Goal: Task Accomplishment & Management: Use online tool/utility

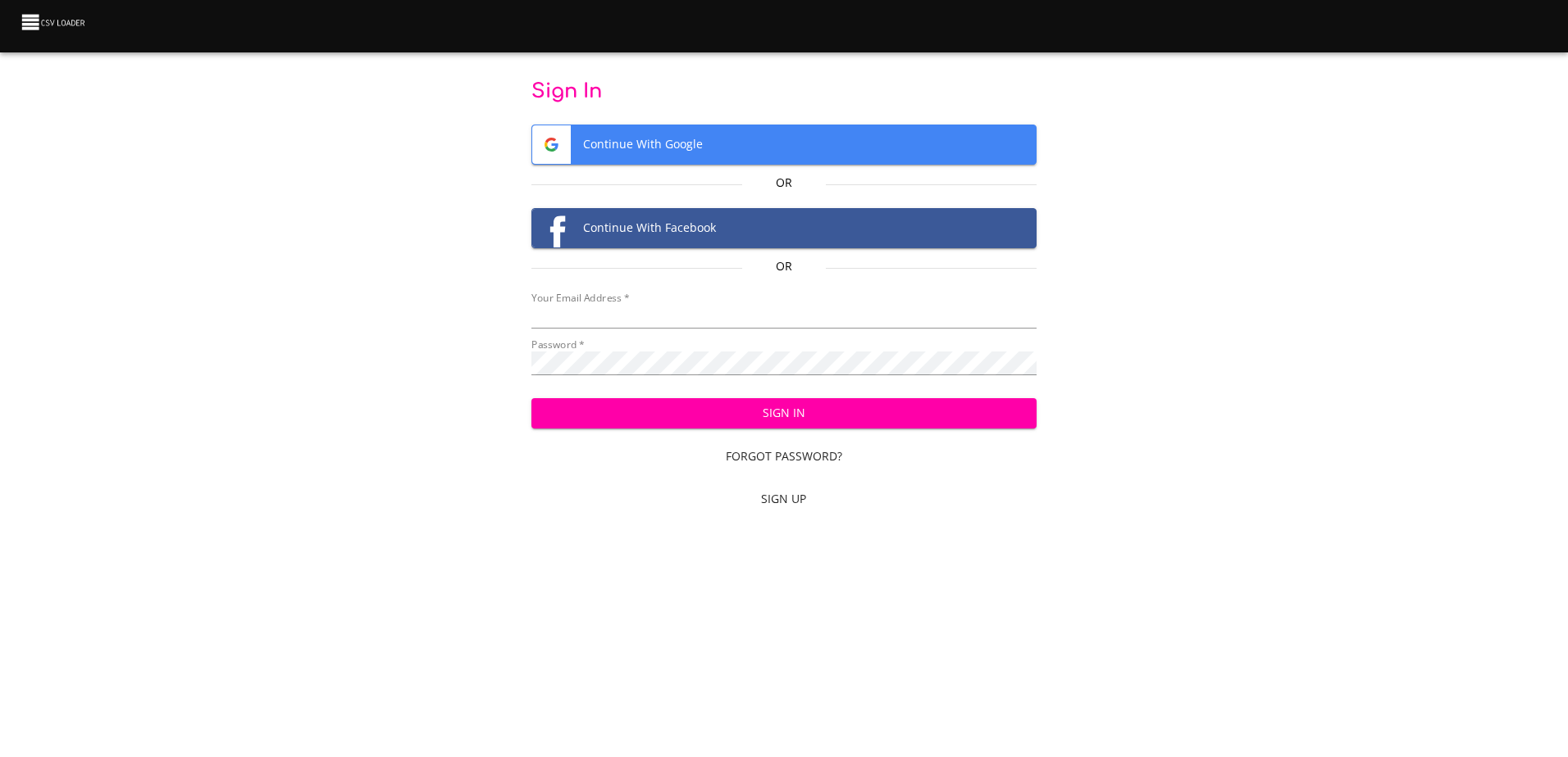
type input "mammothequipment10@gmail.com"
click at [836, 414] on span "Sign In" at bounding box center [784, 414] width 479 height 21
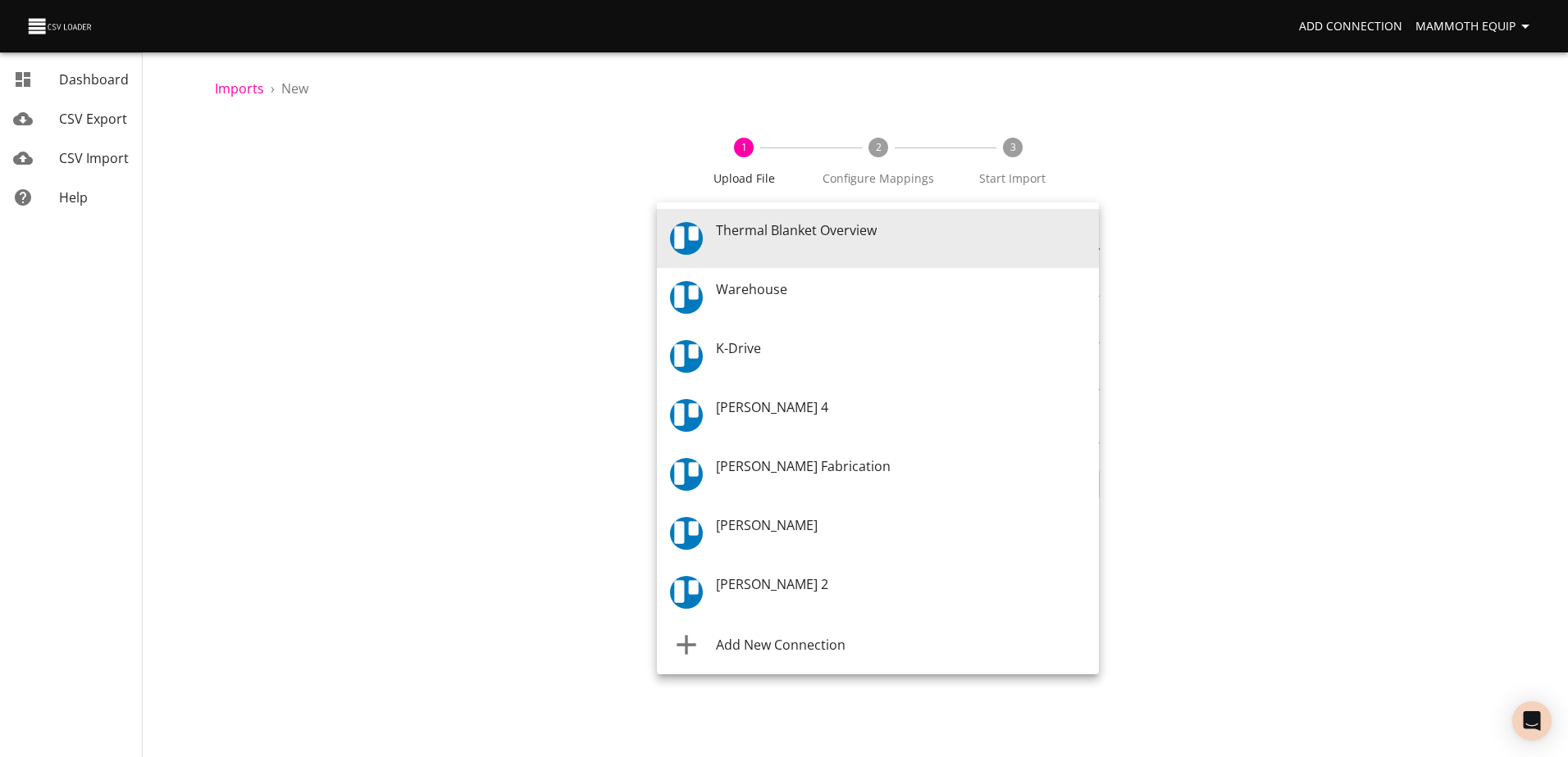
click at [1093, 237] on body "Add Connection Mammoth Equip Dashboard CSV Export CSV Import Help Imports › New…" at bounding box center [784, 378] width 1568 height 757
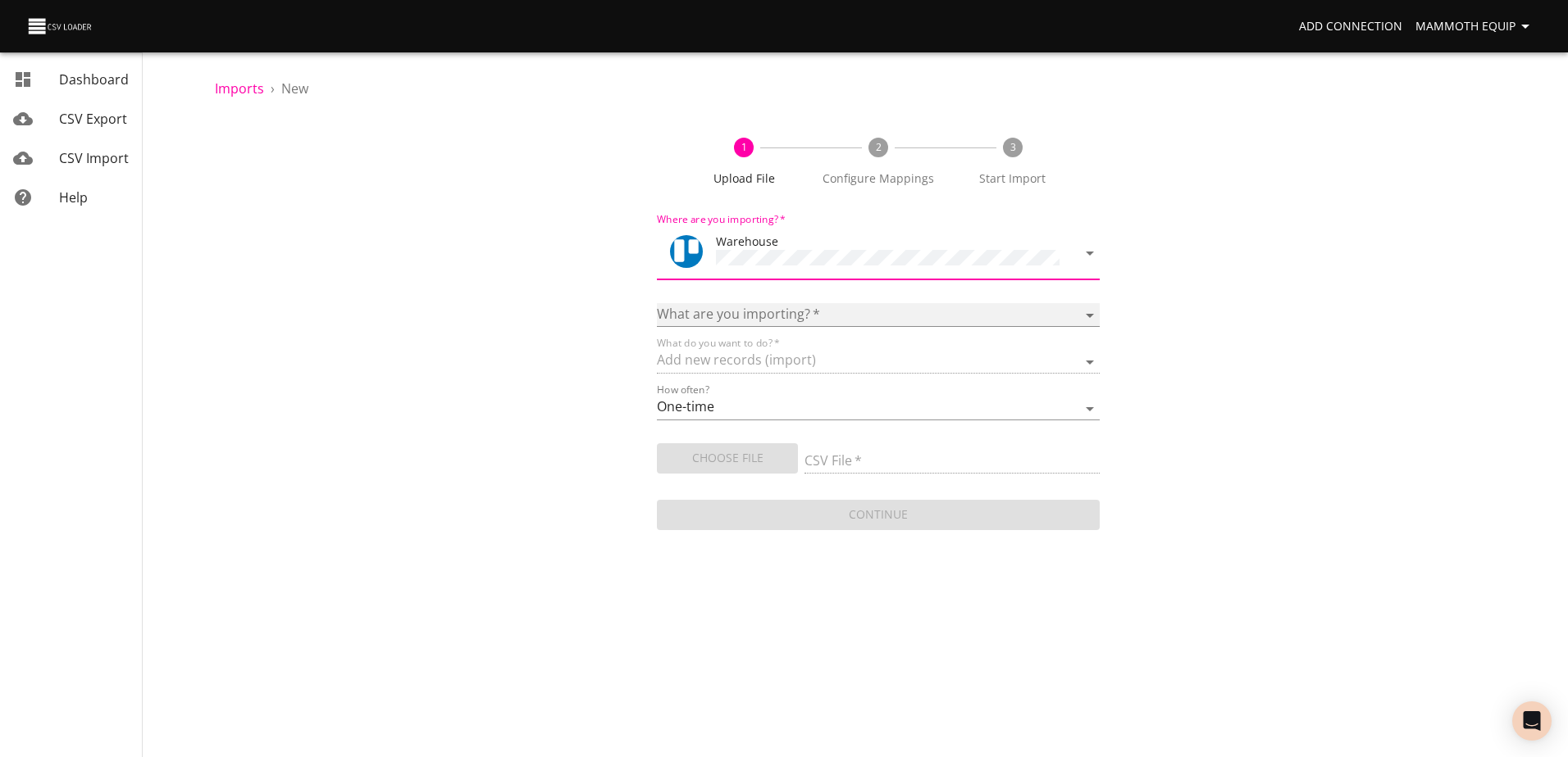
click at [1087, 308] on select "Boards Cards Checkitems Checklists" at bounding box center [878, 314] width 442 height 24
select select "cards"
click at [657, 303] on select "Boards Cards Checkitems Checklists" at bounding box center [878, 314] width 442 height 24
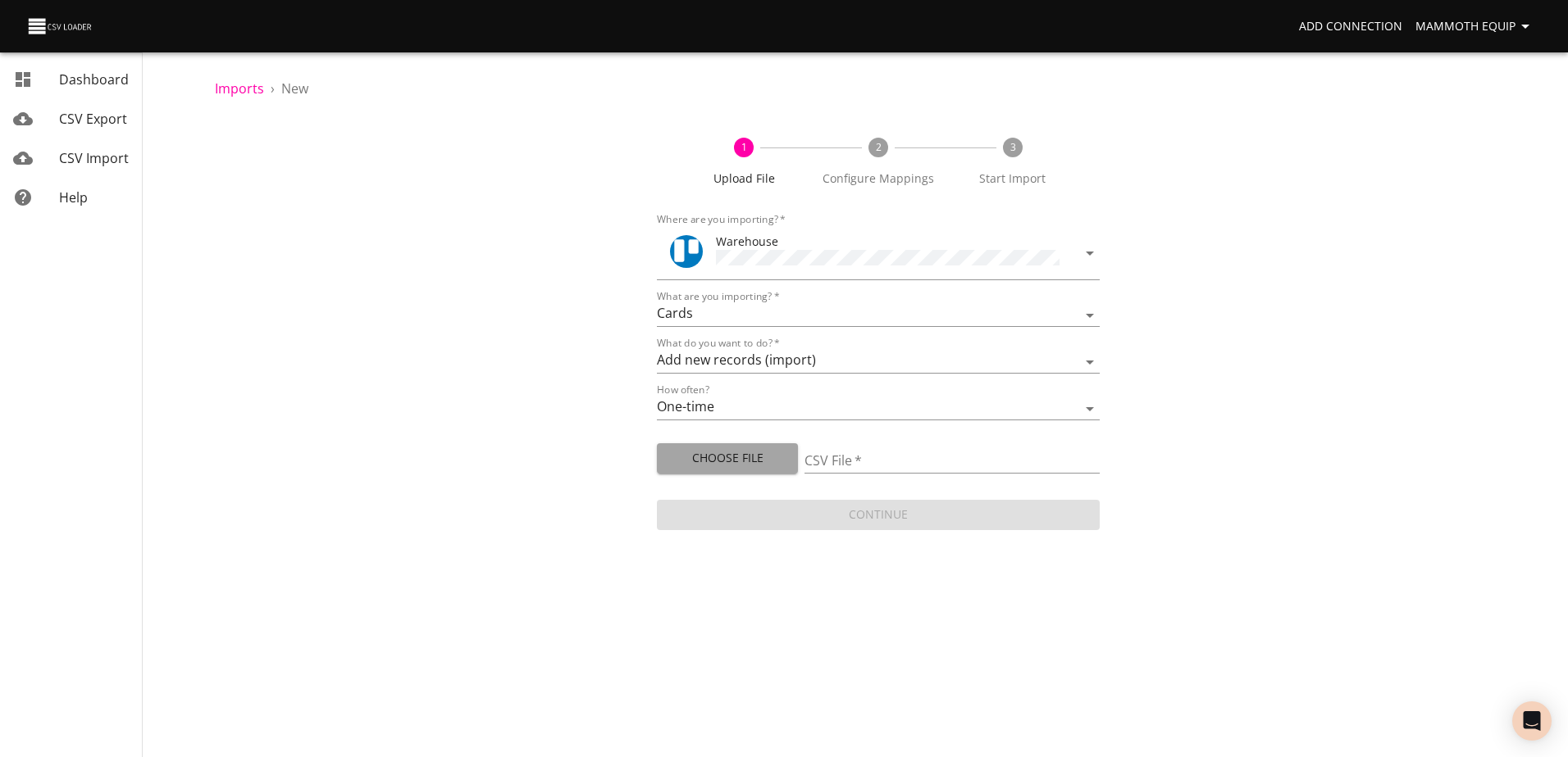
click at [693, 460] on span "Choose File" at bounding box center [727, 459] width 115 height 21
type input "Import1.xlsx"
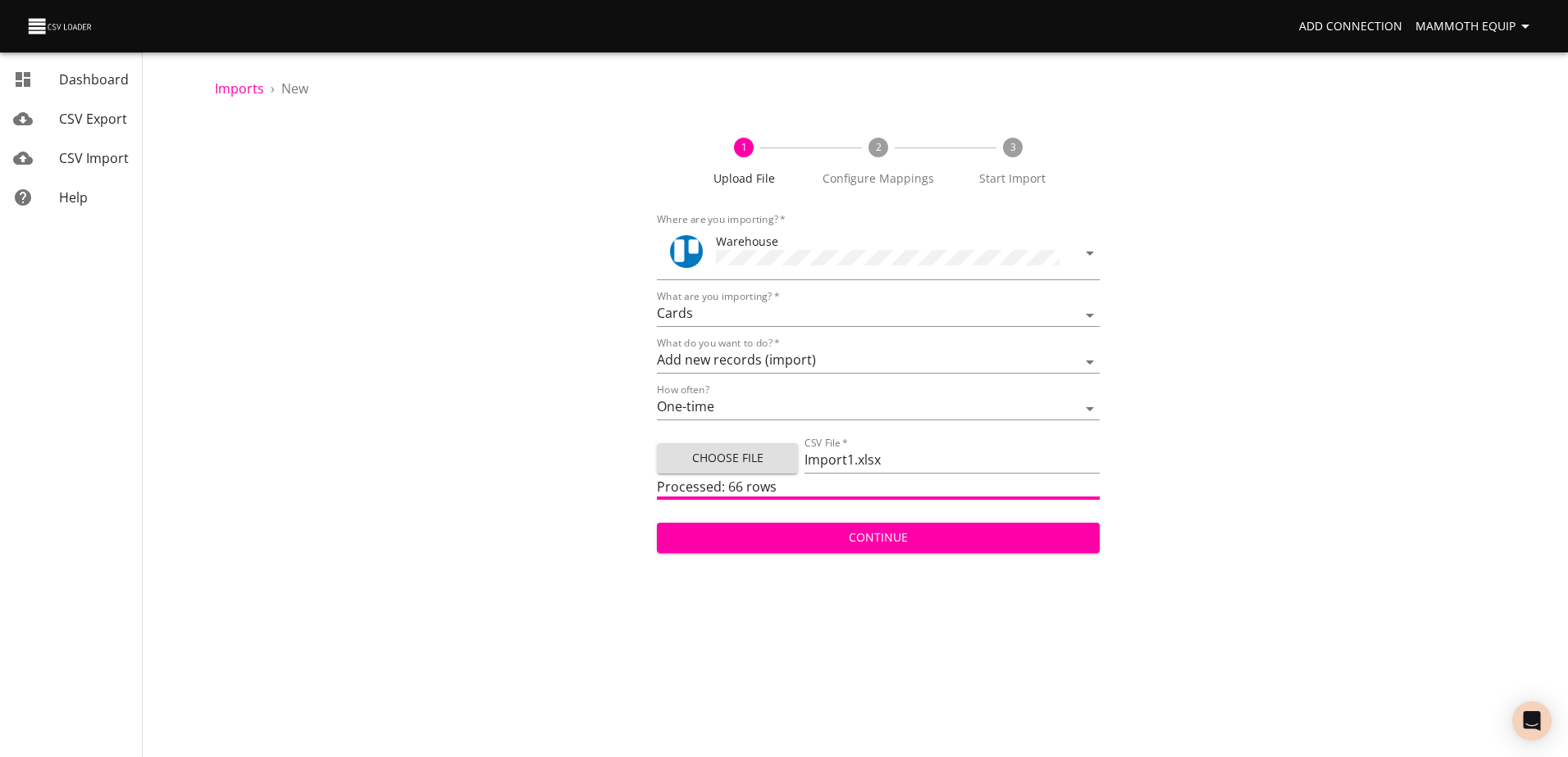
click at [894, 536] on span "Continue" at bounding box center [878, 538] width 416 height 21
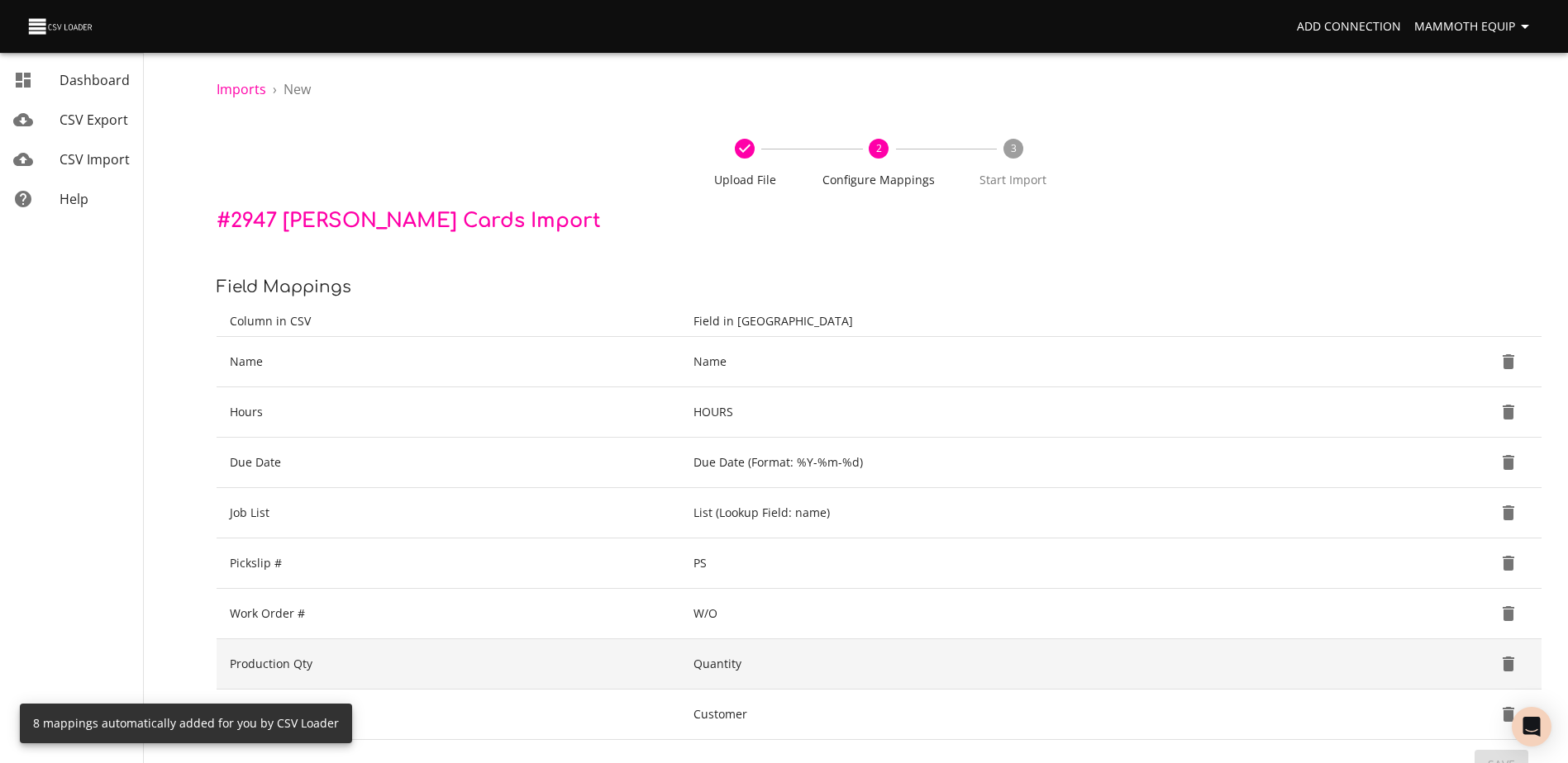
scroll to position [175, 0]
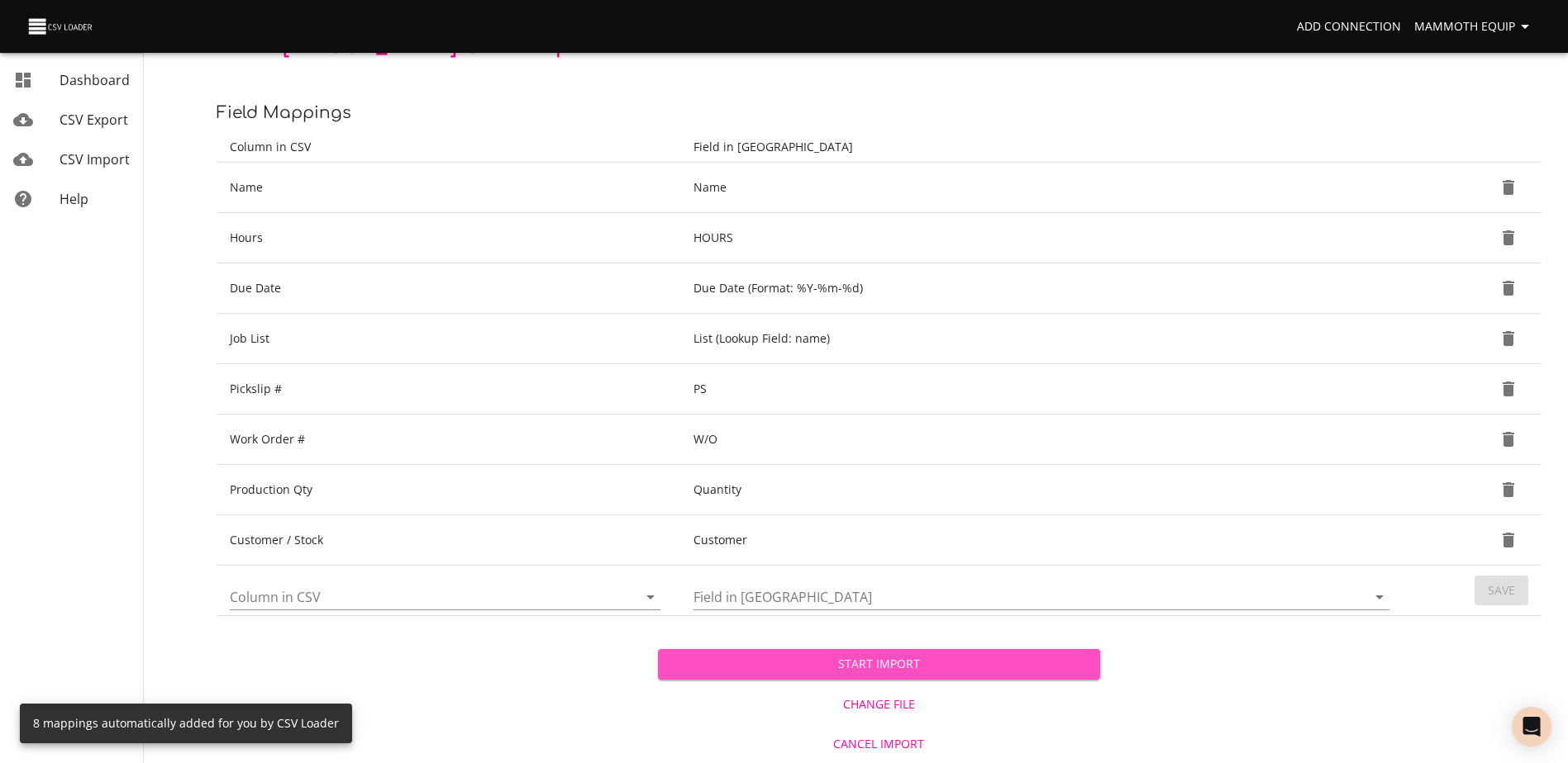
click at [729, 669] on span "Start Import" at bounding box center [878, 665] width 415 height 21
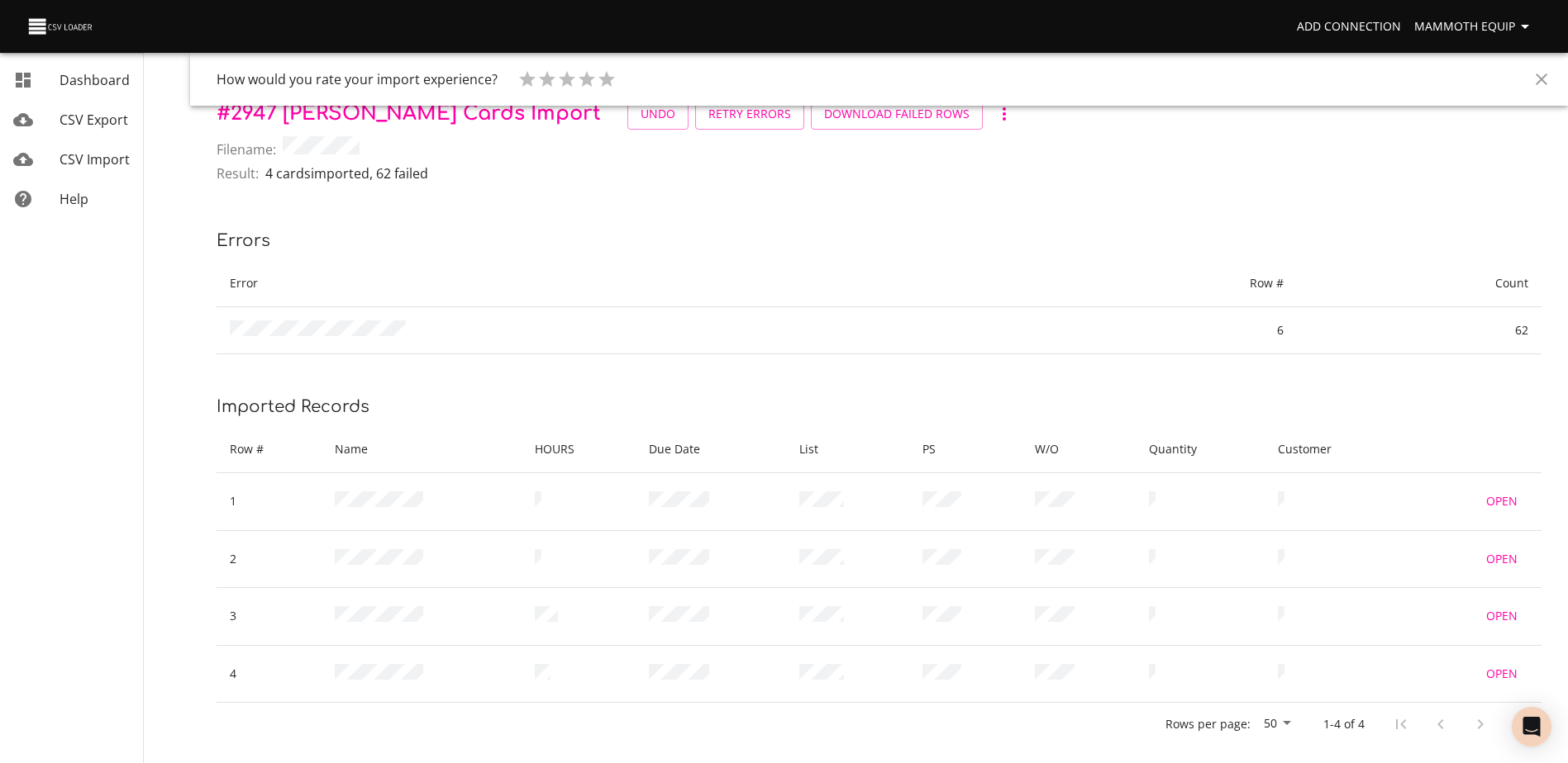
scroll to position [35, 0]
